Goal: Information Seeking & Learning: Learn about a topic

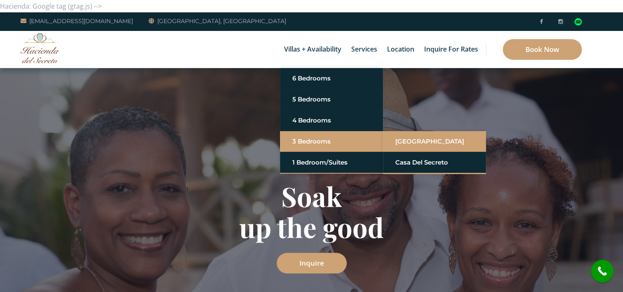
click at [403, 144] on link "[GEOGRAPHIC_DATA]" at bounding box center [434, 141] width 78 height 15
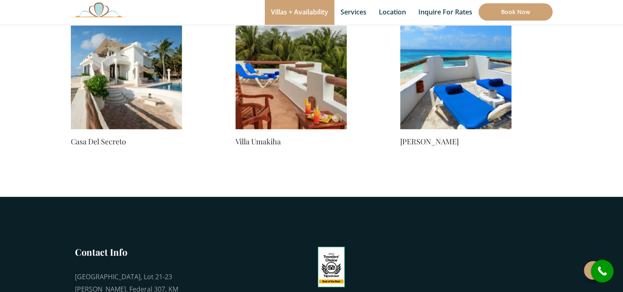
scroll to position [659, 0]
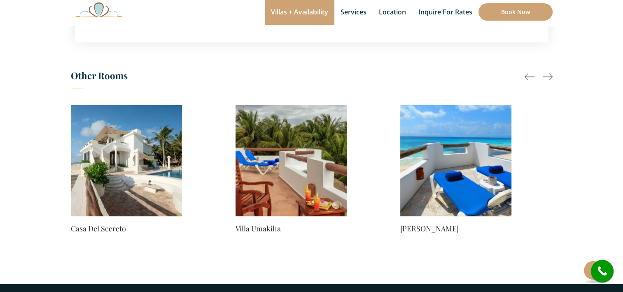
click at [550, 77] on div at bounding box center [548, 77] width 10 height 10
click at [545, 77] on div at bounding box center [548, 77] width 10 height 10
click at [102, 73] on h3 "Other Rooms" at bounding box center [312, 77] width 482 height 21
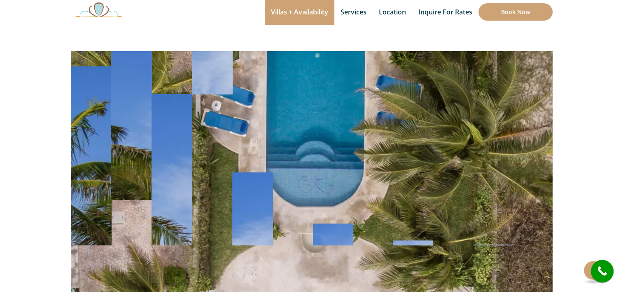
scroll to position [55, 0]
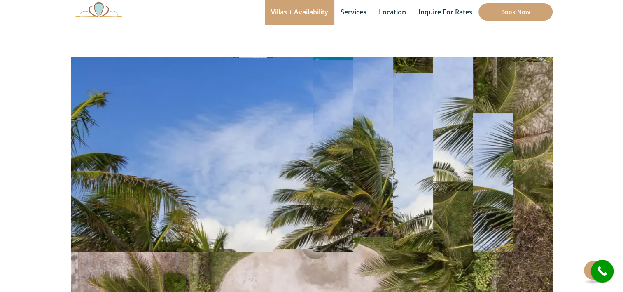
click at [304, 123] on img at bounding box center [312, 152] width 482 height 321
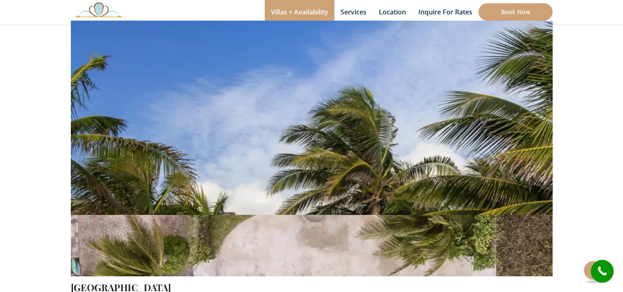
scroll to position [165, 0]
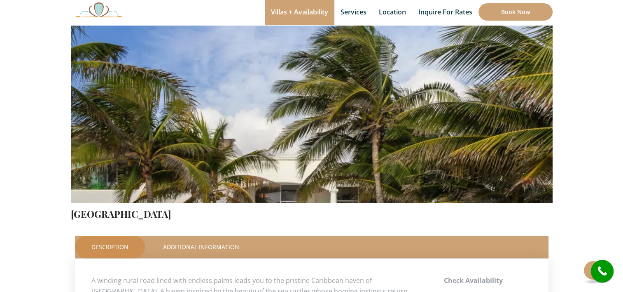
click at [315, 117] on img at bounding box center [312, 43] width 482 height 321
click at [435, 144] on img at bounding box center [312, 43] width 482 height 321
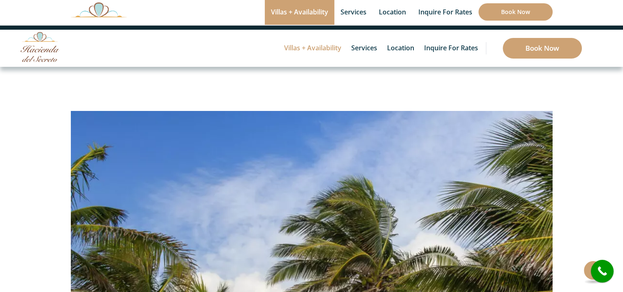
scroll to position [0, 0]
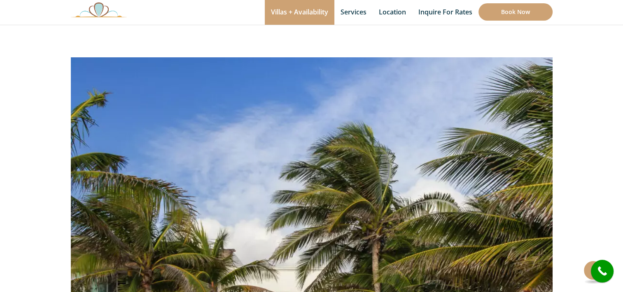
click at [377, 200] on img at bounding box center [312, 153] width 482 height 321
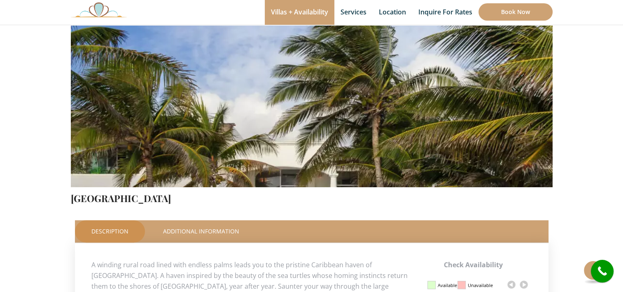
scroll to position [165, 0]
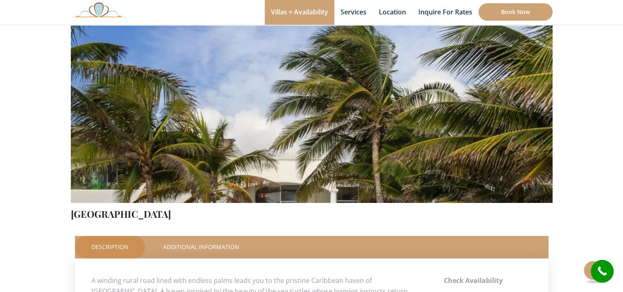
click at [360, 184] on img at bounding box center [312, 43] width 482 height 321
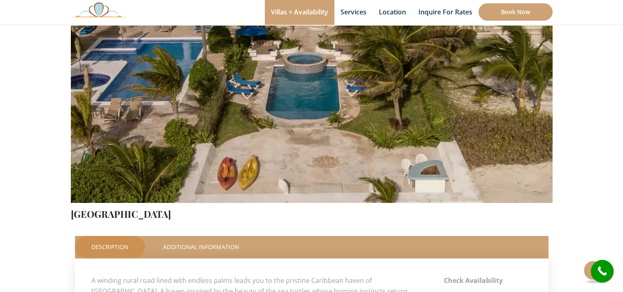
click at [275, 160] on img at bounding box center [312, 43] width 482 height 321
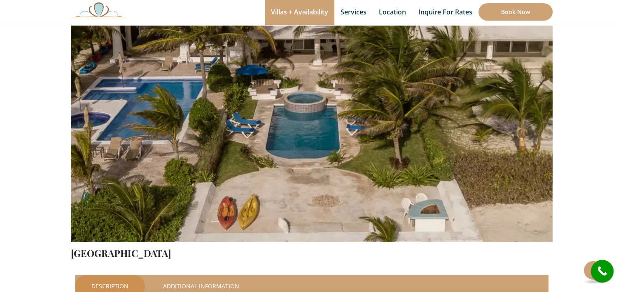
scroll to position [110, 0]
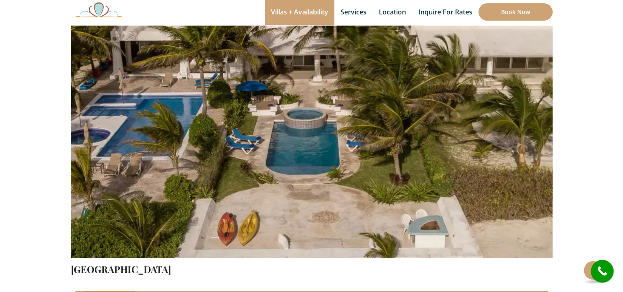
click at [229, 100] on img at bounding box center [312, 99] width 482 height 321
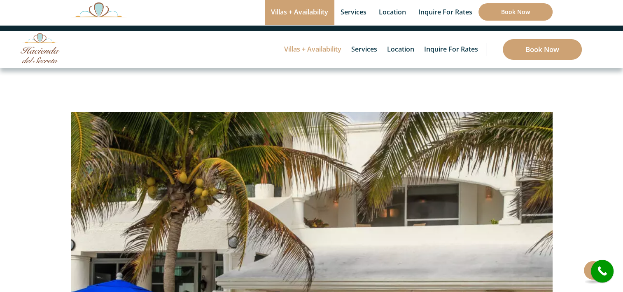
scroll to position [0, 0]
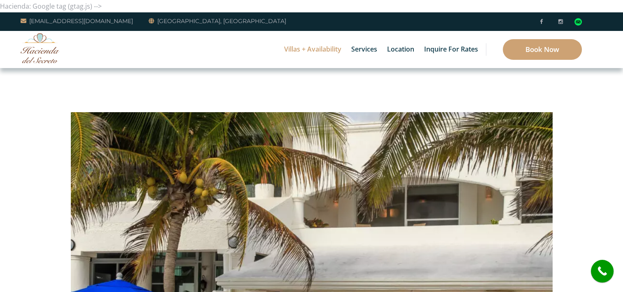
click at [479, 187] on img at bounding box center [312, 208] width 482 height 321
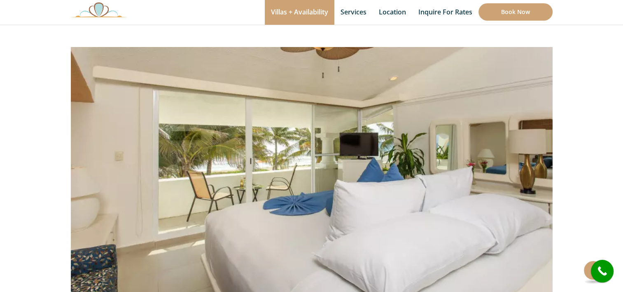
scroll to position [56, 0]
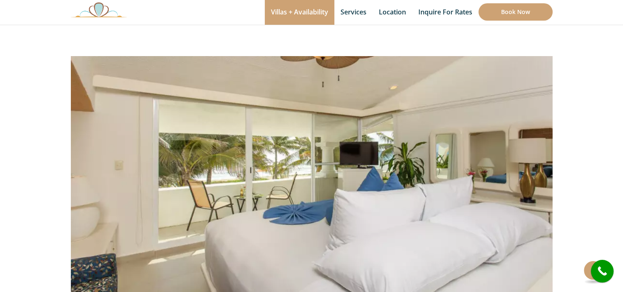
click at [336, 150] on img at bounding box center [312, 152] width 482 height 321
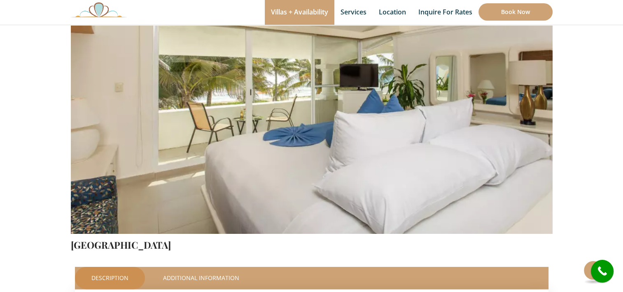
scroll to position [110, 0]
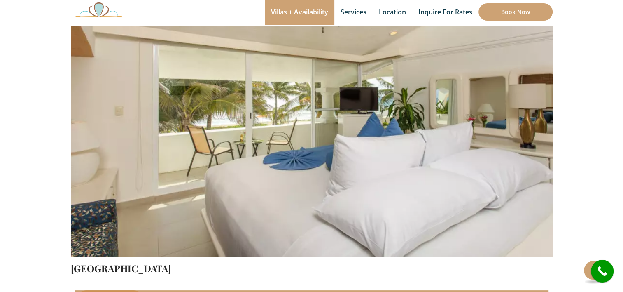
click at [334, 149] on img at bounding box center [312, 98] width 482 height 321
click at [352, 149] on img at bounding box center [312, 98] width 482 height 321
click at [499, 158] on img at bounding box center [312, 98] width 482 height 321
click at [439, 150] on img at bounding box center [312, 98] width 482 height 321
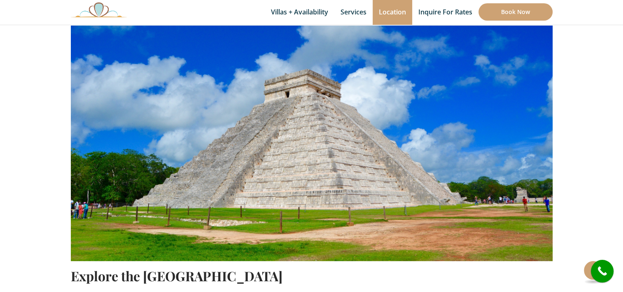
scroll to position [329, 0]
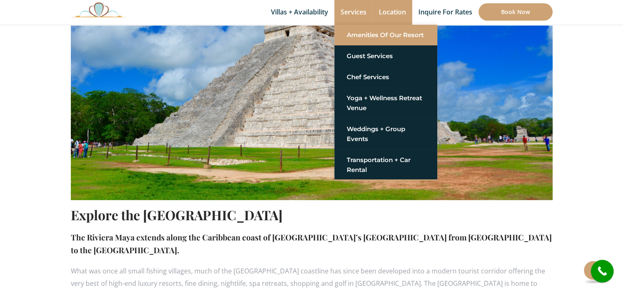
click at [355, 40] on link "Amenities of Our Resort" at bounding box center [386, 35] width 78 height 15
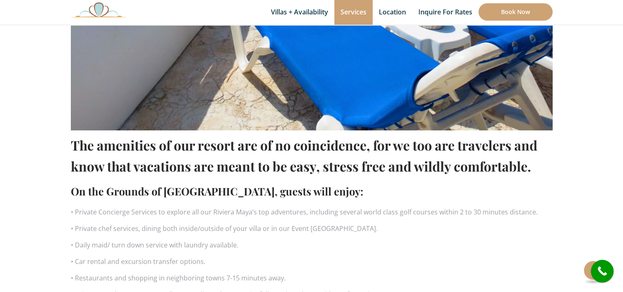
scroll to position [439, 0]
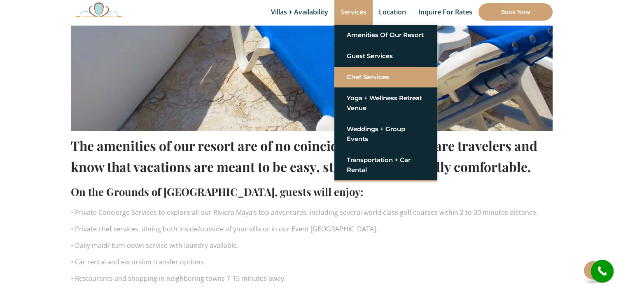
click at [355, 74] on link "Chef Services" at bounding box center [386, 77] width 78 height 15
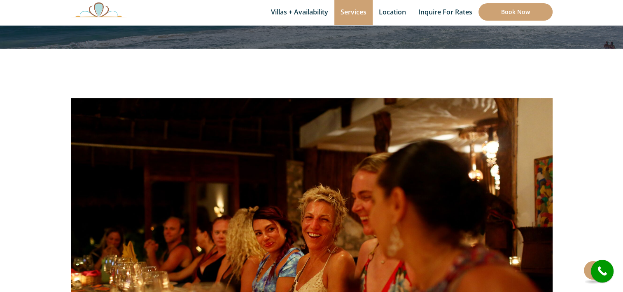
scroll to position [110, 0]
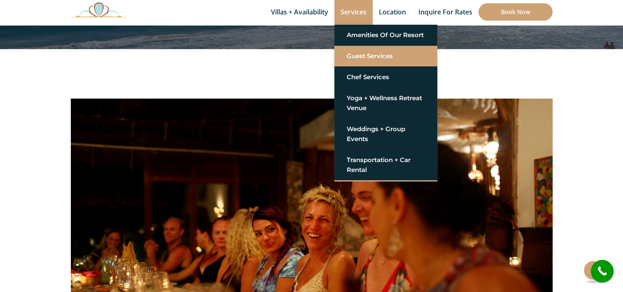
click at [367, 61] on link "Guest Services" at bounding box center [386, 56] width 78 height 15
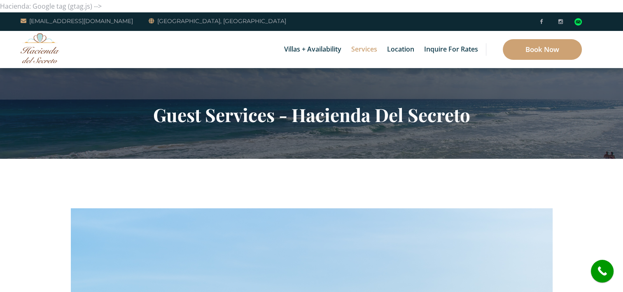
click at [35, 49] on img at bounding box center [40, 48] width 39 height 30
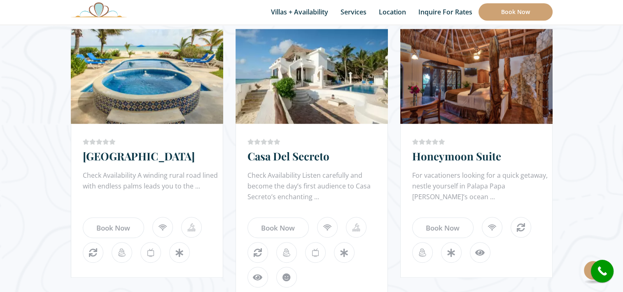
scroll to position [769, 0]
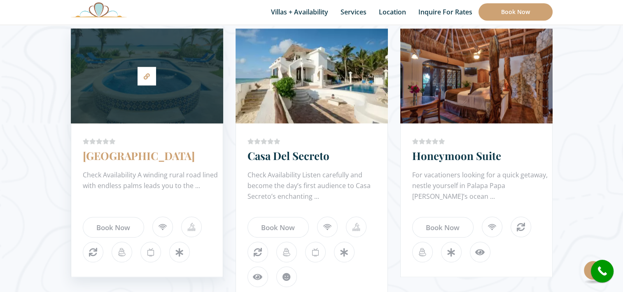
click at [124, 158] on link "[GEOGRAPHIC_DATA]" at bounding box center [139, 155] width 112 height 14
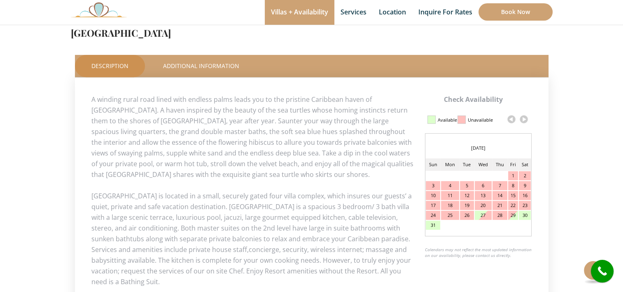
scroll to position [329, 0]
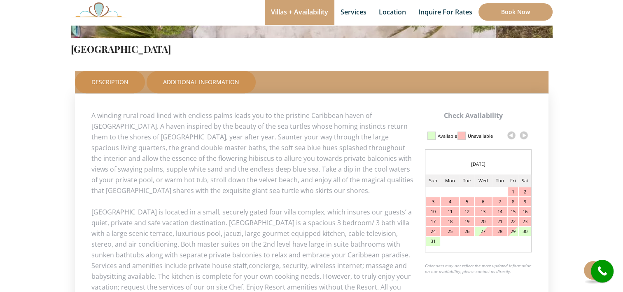
click at [203, 79] on link "Additional Information" at bounding box center [201, 82] width 109 height 22
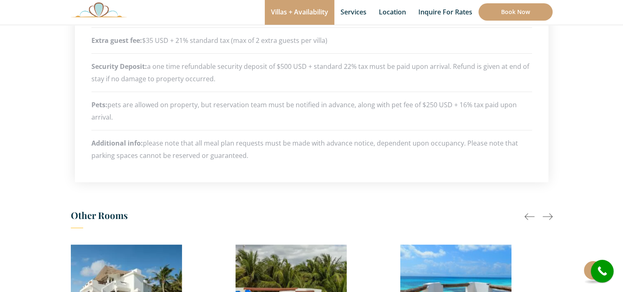
scroll to position [494, 0]
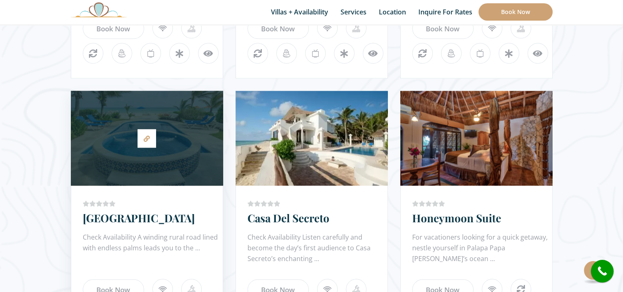
scroll to position [713, 0]
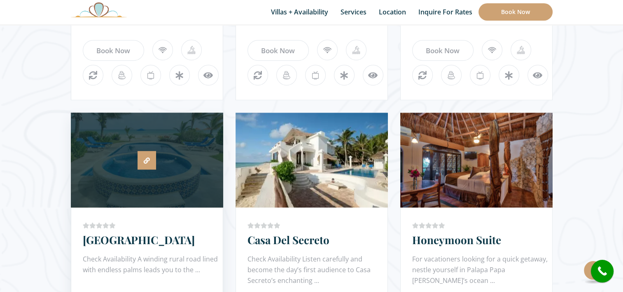
click at [143, 155] on link at bounding box center [147, 160] width 19 height 19
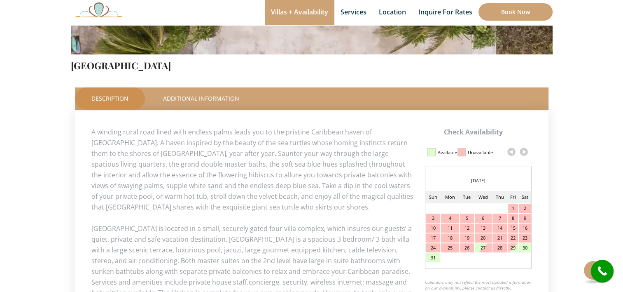
scroll to position [329, 0]
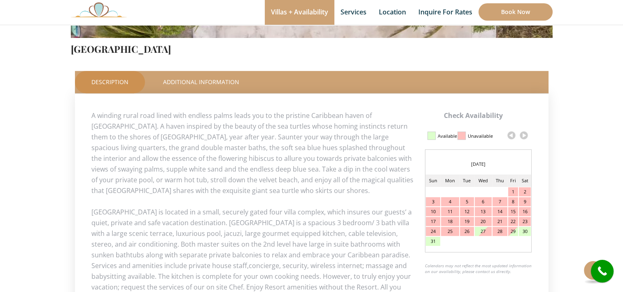
click at [528, 136] on link at bounding box center [524, 135] width 12 height 12
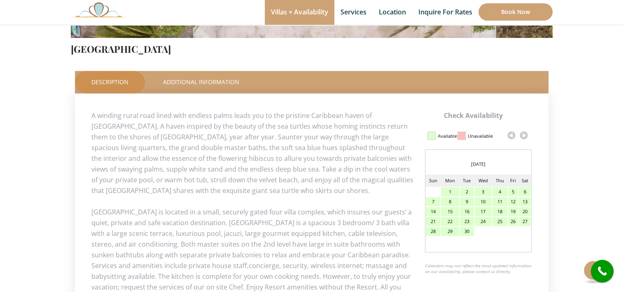
click at [523, 138] on link at bounding box center [524, 135] width 12 height 12
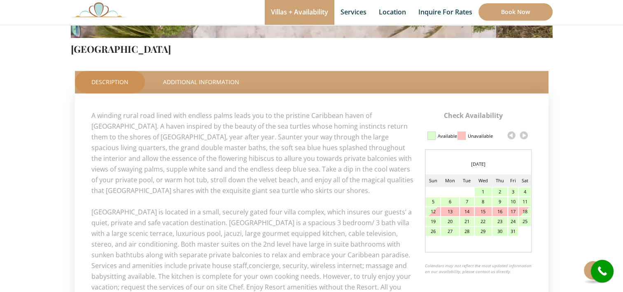
click at [523, 138] on link at bounding box center [524, 135] width 12 height 12
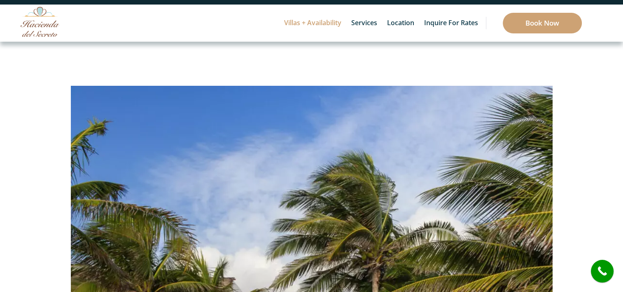
scroll to position [26, 0]
click at [48, 30] on img at bounding box center [40, 22] width 39 height 30
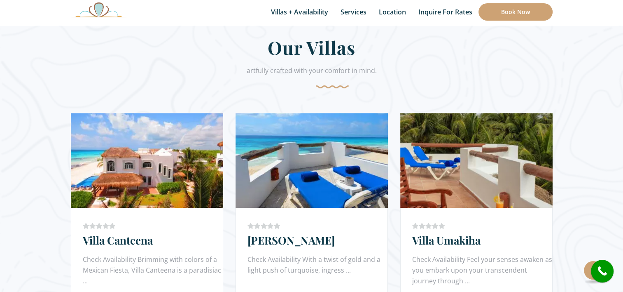
scroll to position [439, 0]
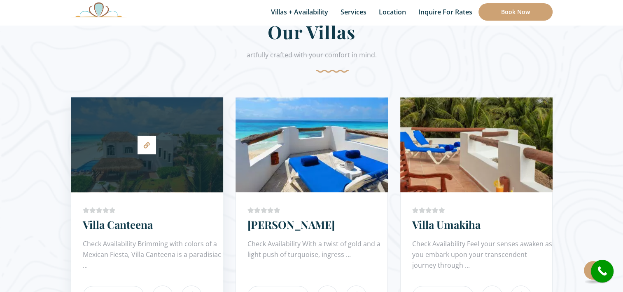
click at [142, 168] on div at bounding box center [147, 144] width 152 height 86
click at [145, 146] on icon at bounding box center [147, 145] width 6 height 6
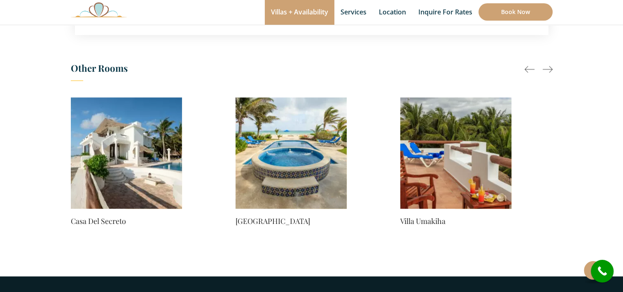
scroll to position [604, 0]
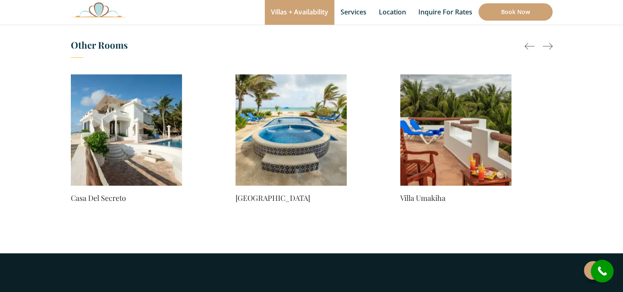
click at [550, 41] on div at bounding box center [548, 46] width 10 height 10
